Goal: Task Accomplishment & Management: Complete application form

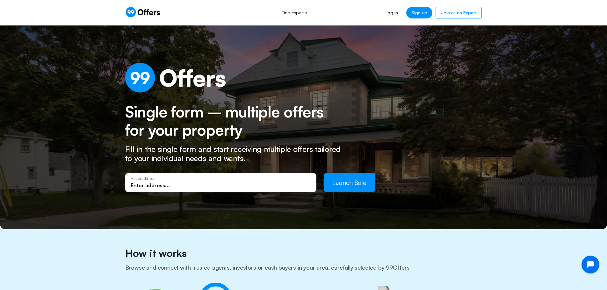
click at [219, 186] on input "text" at bounding box center [221, 185] width 180 height 7
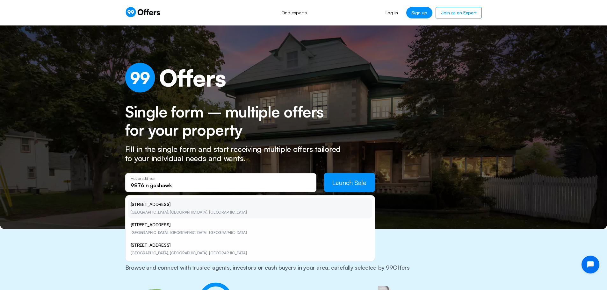
click at [204, 207] on li "[STREET_ADDRESS]" at bounding box center [250, 208] width 244 height 20
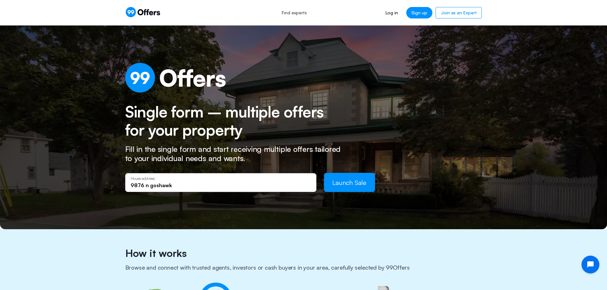
type input "[STREET_ADDRESS]"
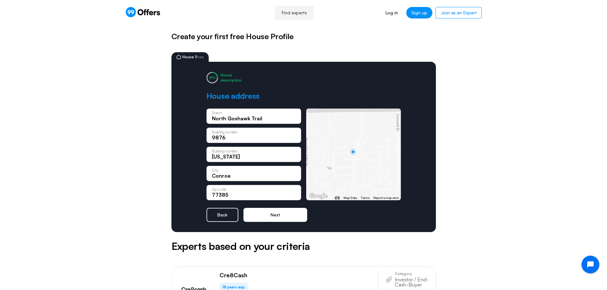
click at [277, 217] on button "Next" at bounding box center [276, 215] width 64 height 14
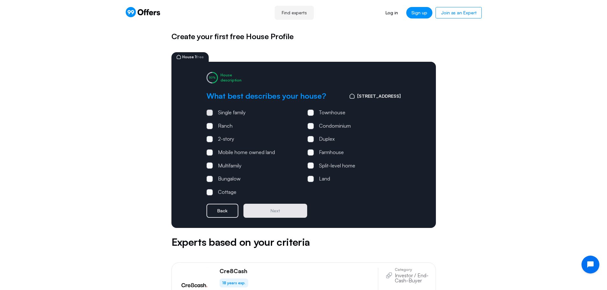
click at [232, 113] on div "Single family" at bounding box center [232, 113] width 28 height 8
click at [0, 0] on input "Single family" at bounding box center [0, 0] width 0 height 0
click at [280, 211] on button "Next" at bounding box center [276, 211] width 64 height 14
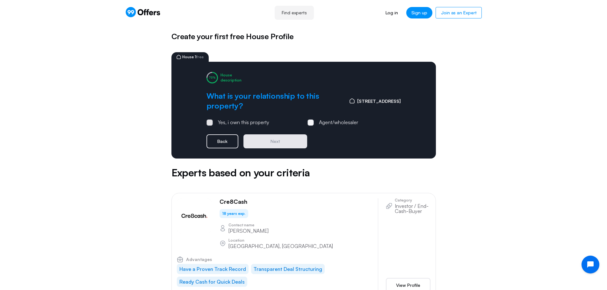
click at [242, 122] on div "Yes, i own this property" at bounding box center [243, 123] width 51 height 8
click at [0, 0] on input "Yes, i own this property" at bounding box center [0, 0] width 0 height 0
click at [264, 142] on button "Next" at bounding box center [276, 142] width 64 height 14
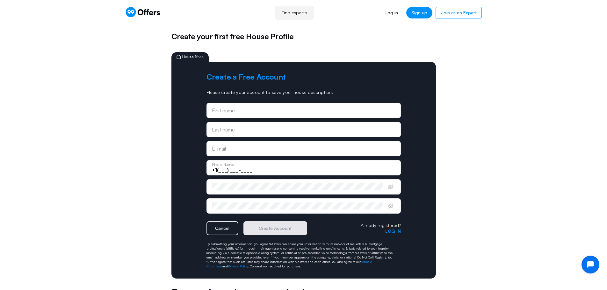
click at [250, 109] on div "First name" at bounding box center [304, 110] width 184 height 7
type input "Gopal"
type input "[PERSON_NAME]"
type input "[EMAIL_ADDRESS][DOMAIN_NAME]"
type input "[PHONE_NUMBER]"
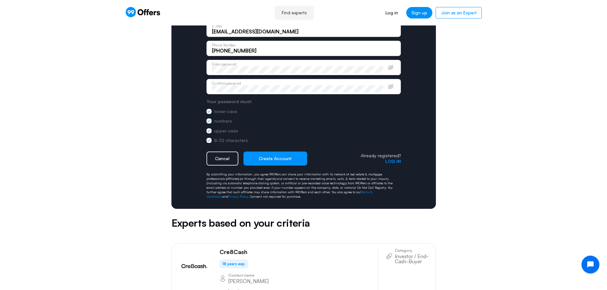
scroll to position [128, 0]
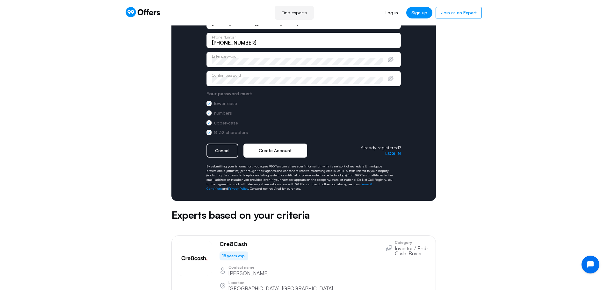
click at [279, 153] on button "Create Account" at bounding box center [276, 151] width 64 height 14
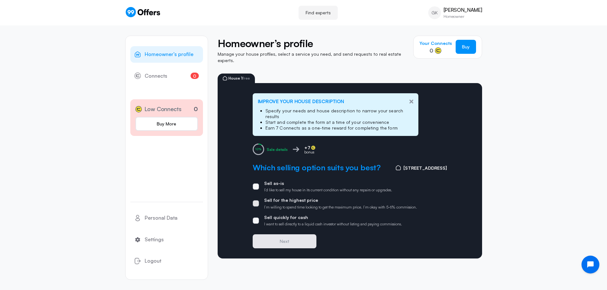
click at [260, 202] on label "Sell for the highest price I’m willing to spend time looking to get the maximum…" at bounding box center [335, 204] width 165 height 12
click at [0, 0] on input "Sell for the highest price I’m willing to spend time looking to get the maximum…" at bounding box center [0, 0] width 0 height 0
click at [257, 201] on span at bounding box center [256, 204] width 6 height 6
click at [0, 0] on input "Sell for the highest price I’m willing to spend time looking to get the maximum…" at bounding box center [0, 0] width 0 height 0
click at [257, 222] on span at bounding box center [256, 221] width 6 height 6
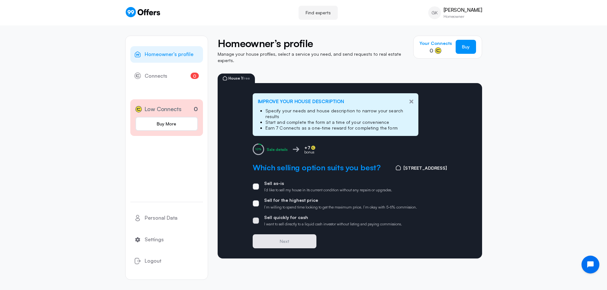
click at [0, 0] on input "Sell quickly for cash I want to sell directly to a liquid cash investor without…" at bounding box center [0, 0] width 0 height 0
click at [273, 243] on button "Next" at bounding box center [285, 242] width 64 height 14
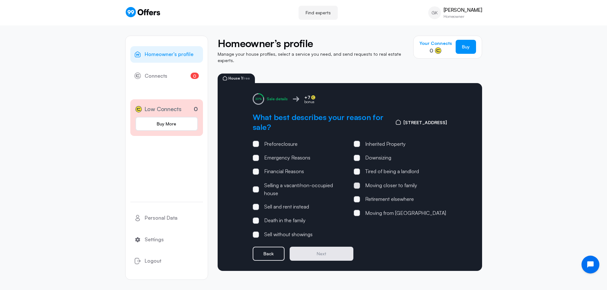
click at [356, 183] on span at bounding box center [357, 186] width 6 height 6
click at [0, 0] on input "Moving closer to family" at bounding box center [0, 0] width 0 height 0
click at [328, 249] on button "Next" at bounding box center [322, 254] width 64 height 14
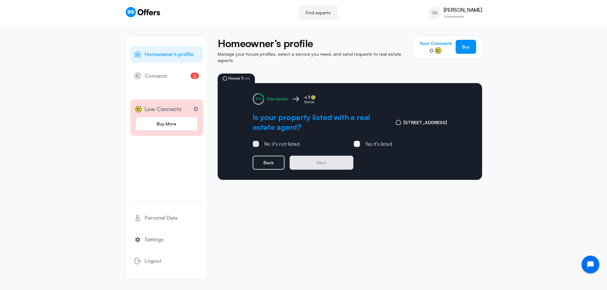
click at [278, 140] on div "No it's not listed" at bounding box center [281, 144] width 35 height 8
click at [0, 0] on input "No it's not listed" at bounding box center [0, 0] width 0 height 0
click at [309, 161] on button "Next" at bounding box center [322, 163] width 64 height 14
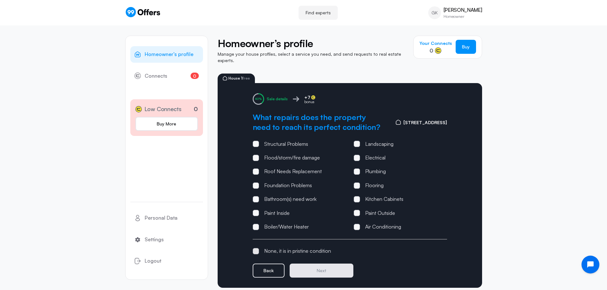
click at [289, 256] on div "None, it is in pristine condition" at bounding box center [297, 251] width 67 height 8
click at [0, 0] on input "None, it is in pristine condition" at bounding box center [0, 0] width 0 height 0
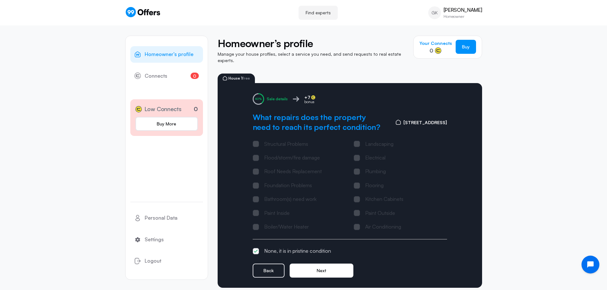
click at [324, 275] on button "Next" at bounding box center [322, 271] width 64 height 14
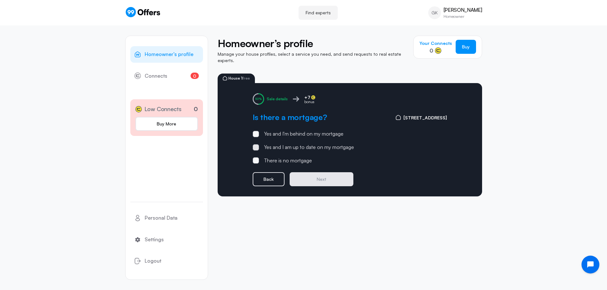
click at [286, 145] on div "Yes and I am up to date on my mortgage" at bounding box center [309, 147] width 90 height 8
click at [0, 0] on input "Yes and I am up to date on my mortgage" at bounding box center [0, 0] width 0 height 0
click at [324, 173] on button "Next" at bounding box center [322, 179] width 64 height 14
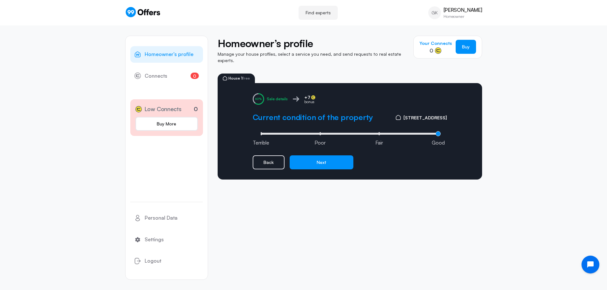
drag, startPoint x: 379, startPoint y: 130, endPoint x: 451, endPoint y: 127, distance: 72.1
type input "3"
click at [441, 133] on input "range" at bounding box center [350, 134] width 182 height 2
click at [319, 161] on button "Next" at bounding box center [322, 163] width 64 height 14
click at [319, 160] on button "Next" at bounding box center [322, 163] width 64 height 14
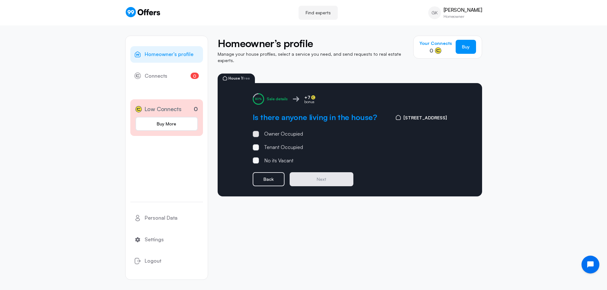
click at [288, 138] on div "Owner Occupied" at bounding box center [283, 134] width 39 height 8
click at [0, 0] on input "Owner Occupied" at bounding box center [0, 0] width 0 height 0
click at [302, 180] on button "Next" at bounding box center [322, 179] width 64 height 14
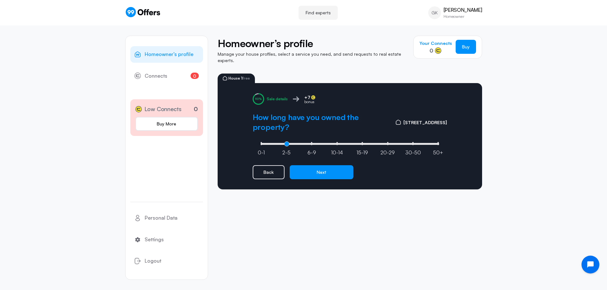
drag, startPoint x: 260, startPoint y: 141, endPoint x: 290, endPoint y: 142, distance: 29.7
type input "1"
click at [290, 143] on input "range" at bounding box center [350, 144] width 182 height 2
click at [325, 168] on button "Next" at bounding box center [322, 172] width 64 height 14
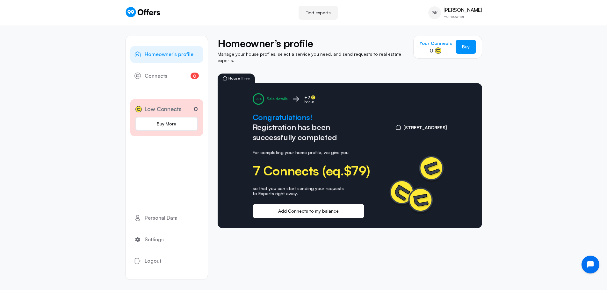
click at [325, 206] on button "Add Connects to my balance" at bounding box center [309, 211] width 112 height 14
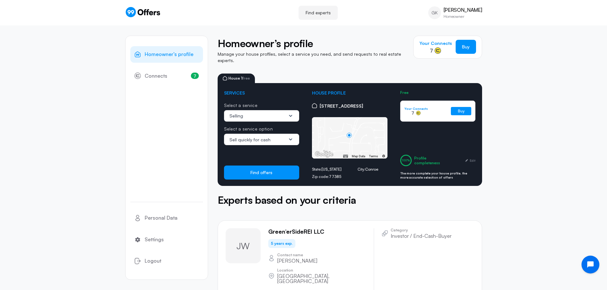
click at [279, 140] on div "Sell quickly for cash" at bounding box center [262, 139] width 76 height 11
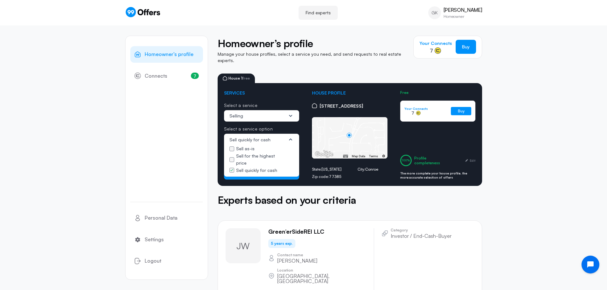
click at [280, 137] on div "Sell quickly for cash" at bounding box center [258, 140] width 57 height 6
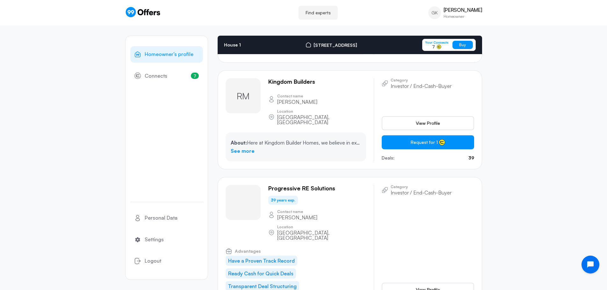
scroll to position [2321, 0]
